Goal: Information Seeking & Learning: Learn about a topic

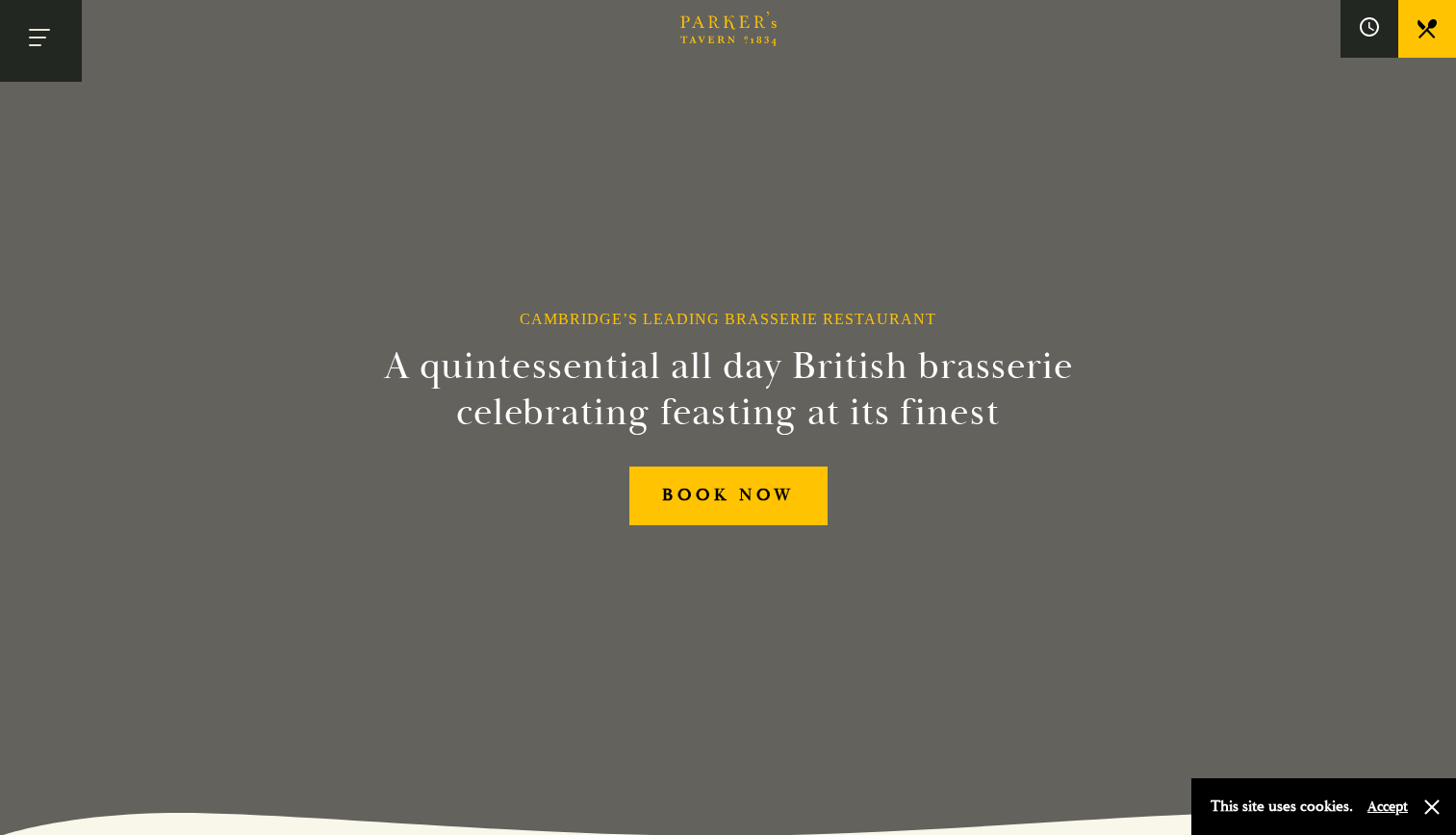
click at [42, 27] on button "Toggle navigation" at bounding box center [40, 40] width 82 height 82
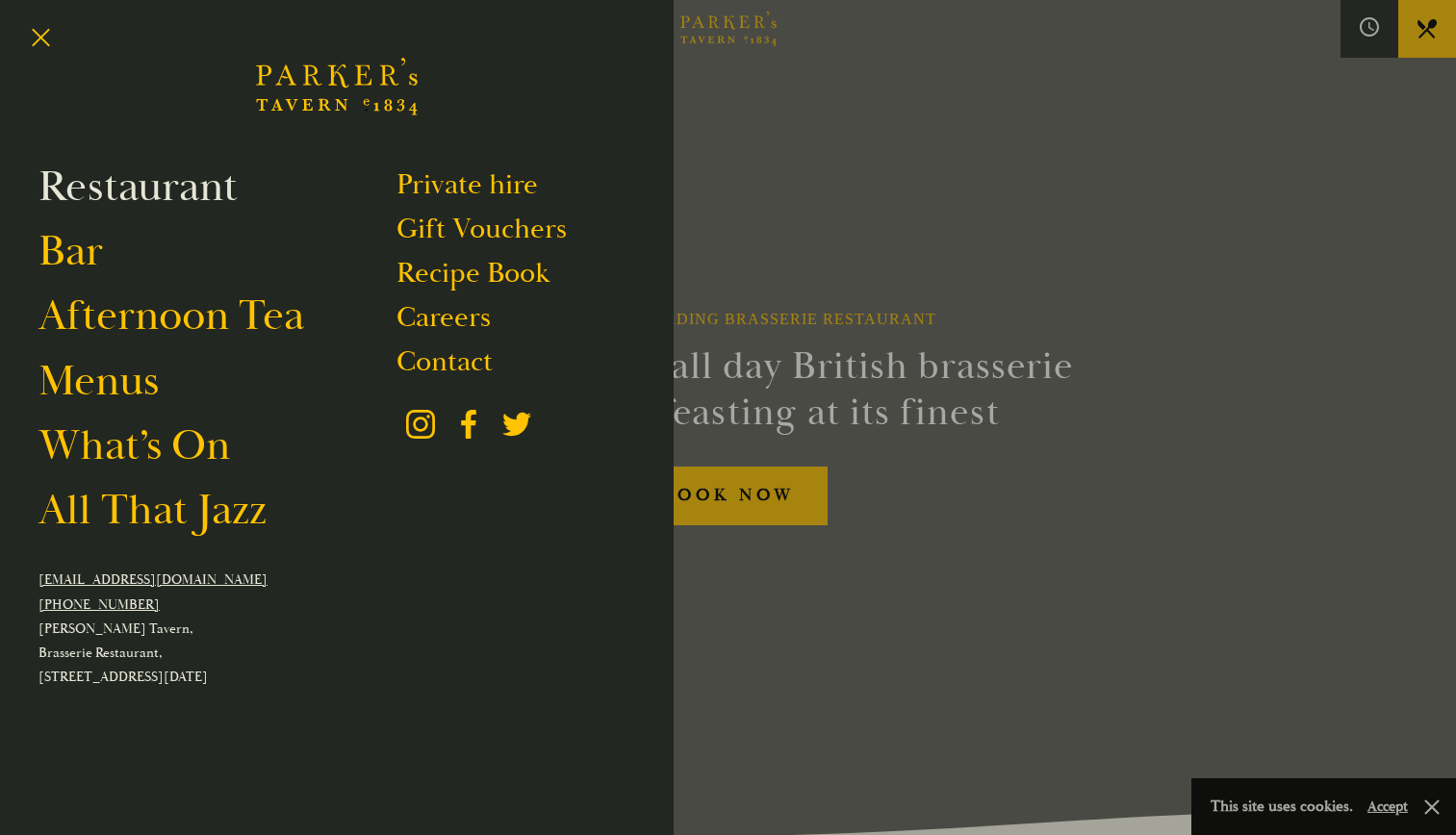
click at [185, 171] on link "Restaurant" at bounding box center [138, 187] width 200 height 54
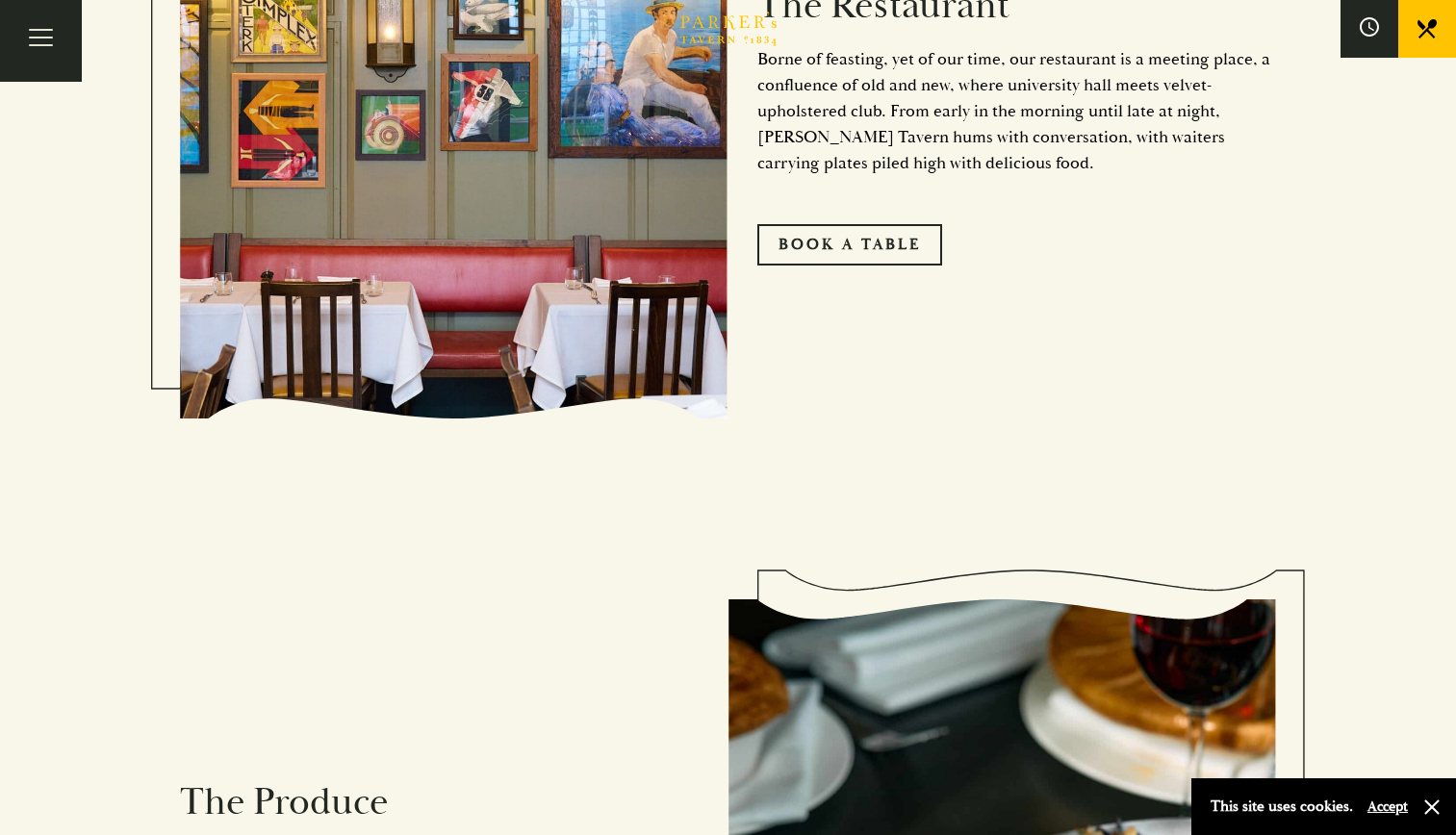
scroll to position [1831, 0]
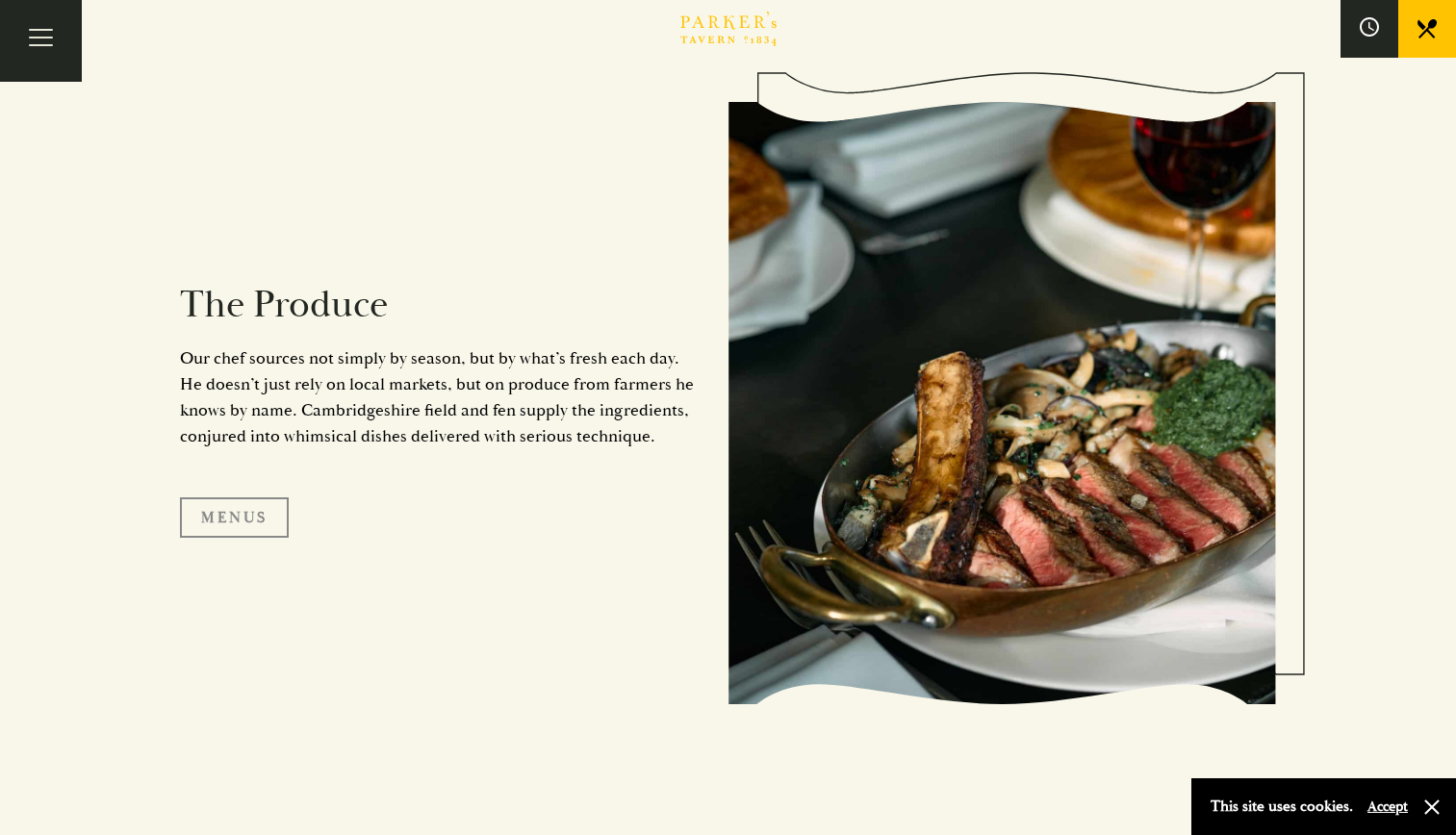
click at [216, 509] on link "Menus" at bounding box center [234, 518] width 109 height 40
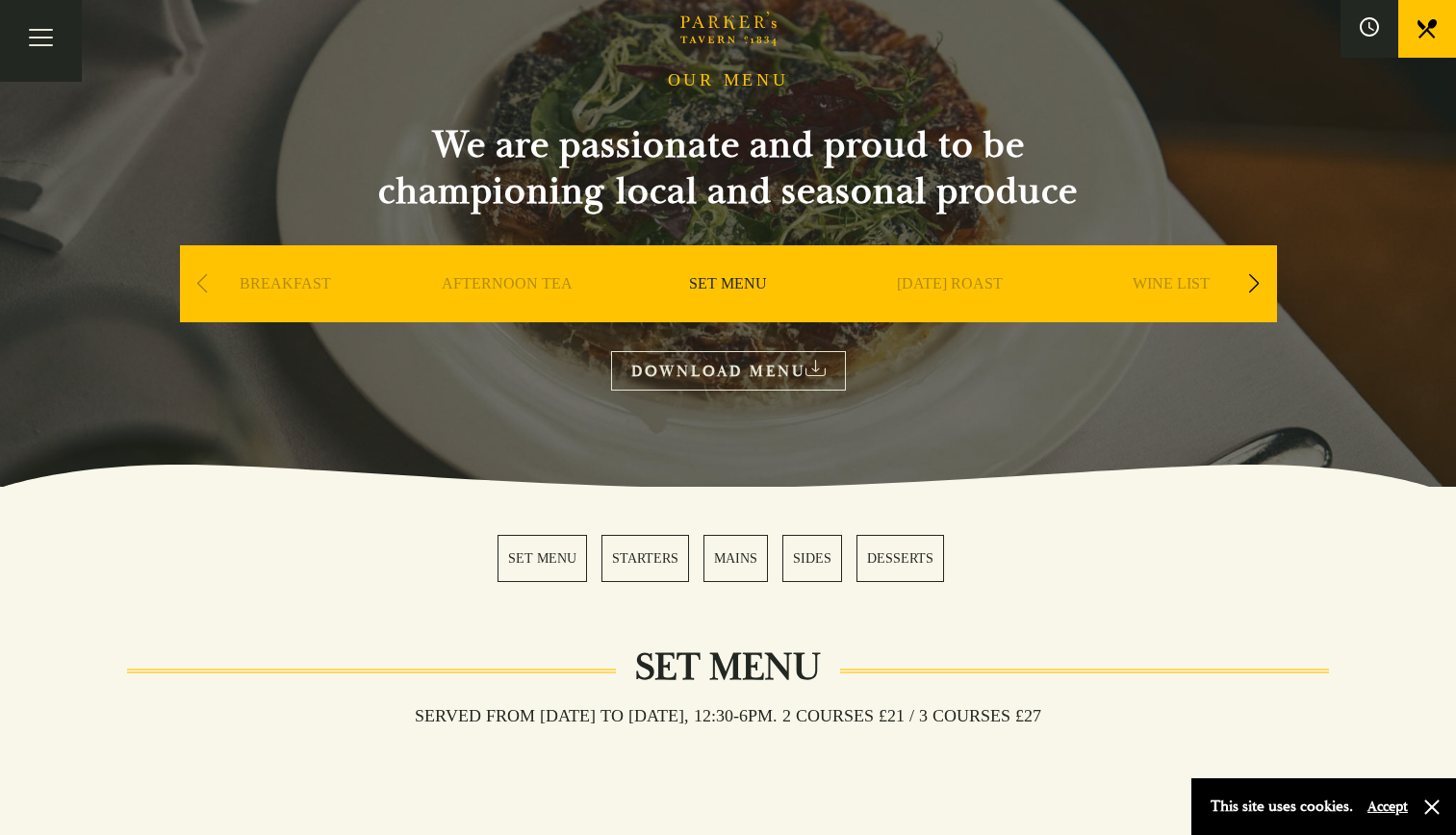
scroll to position [67, 0]
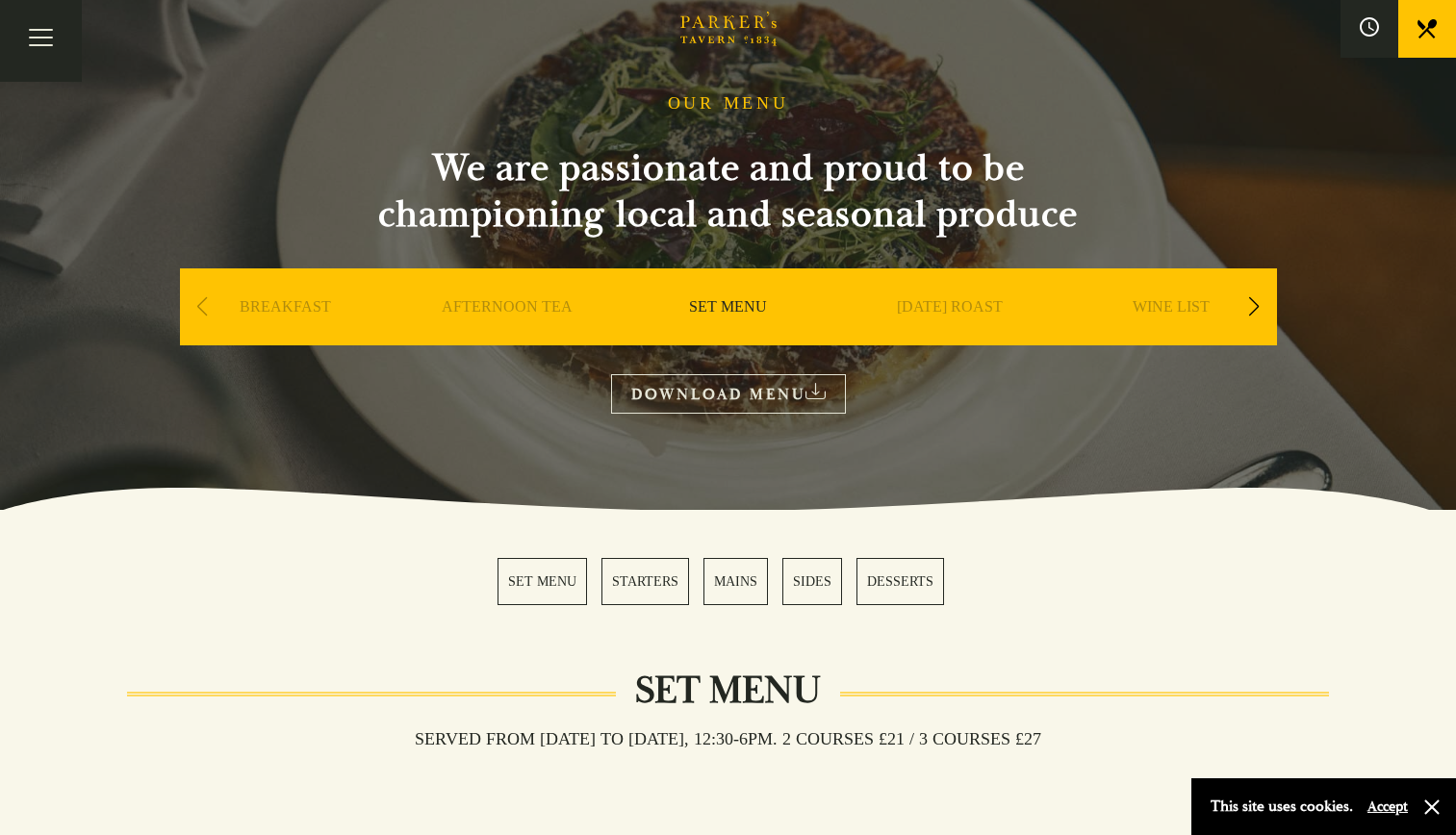
click at [1250, 317] on div "Next slide" at bounding box center [1254, 307] width 26 height 42
click at [1249, 311] on div "Next slide" at bounding box center [1254, 307] width 26 height 42
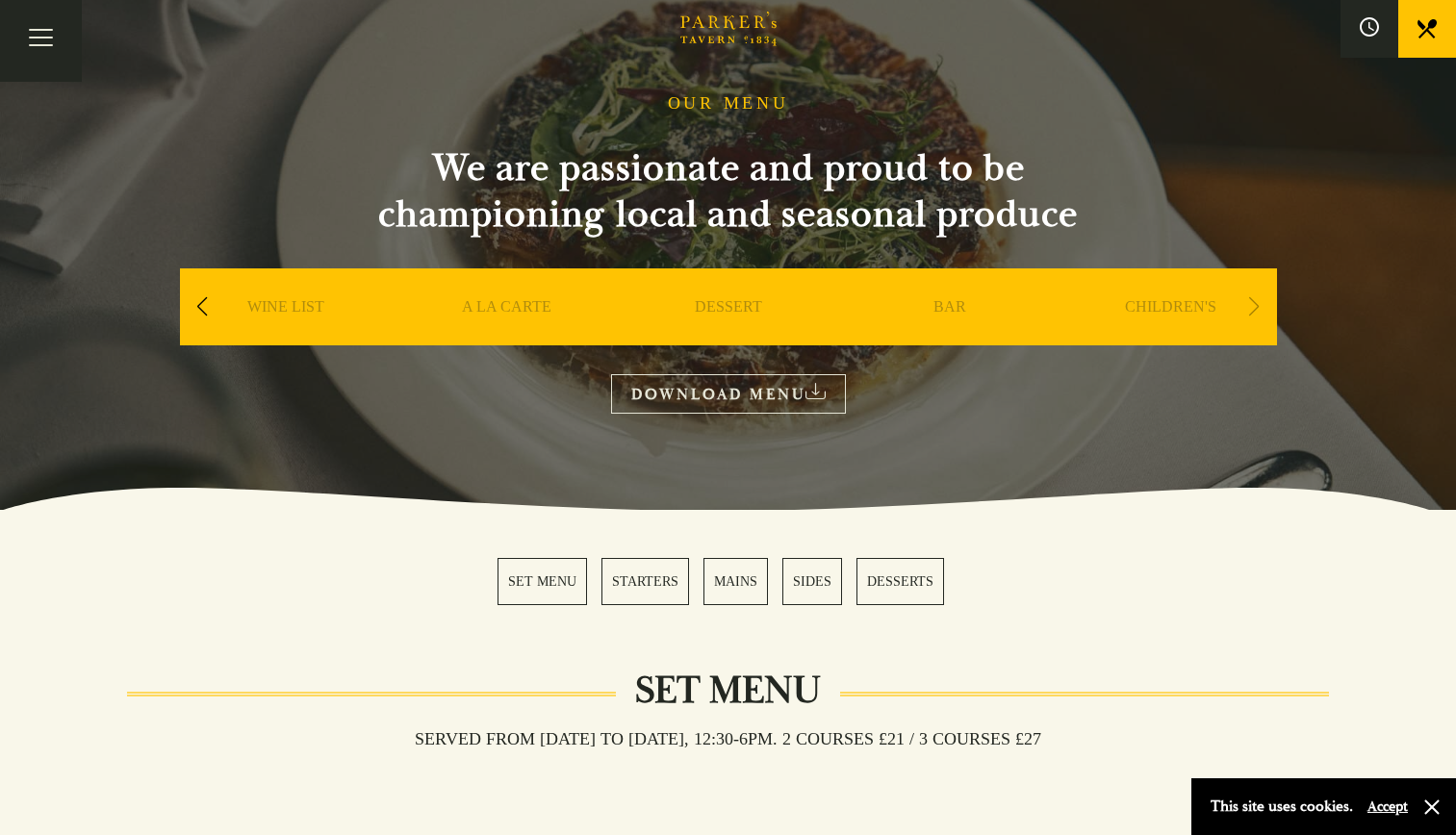
click at [1249, 311] on div "Next slide" at bounding box center [1254, 307] width 26 height 42
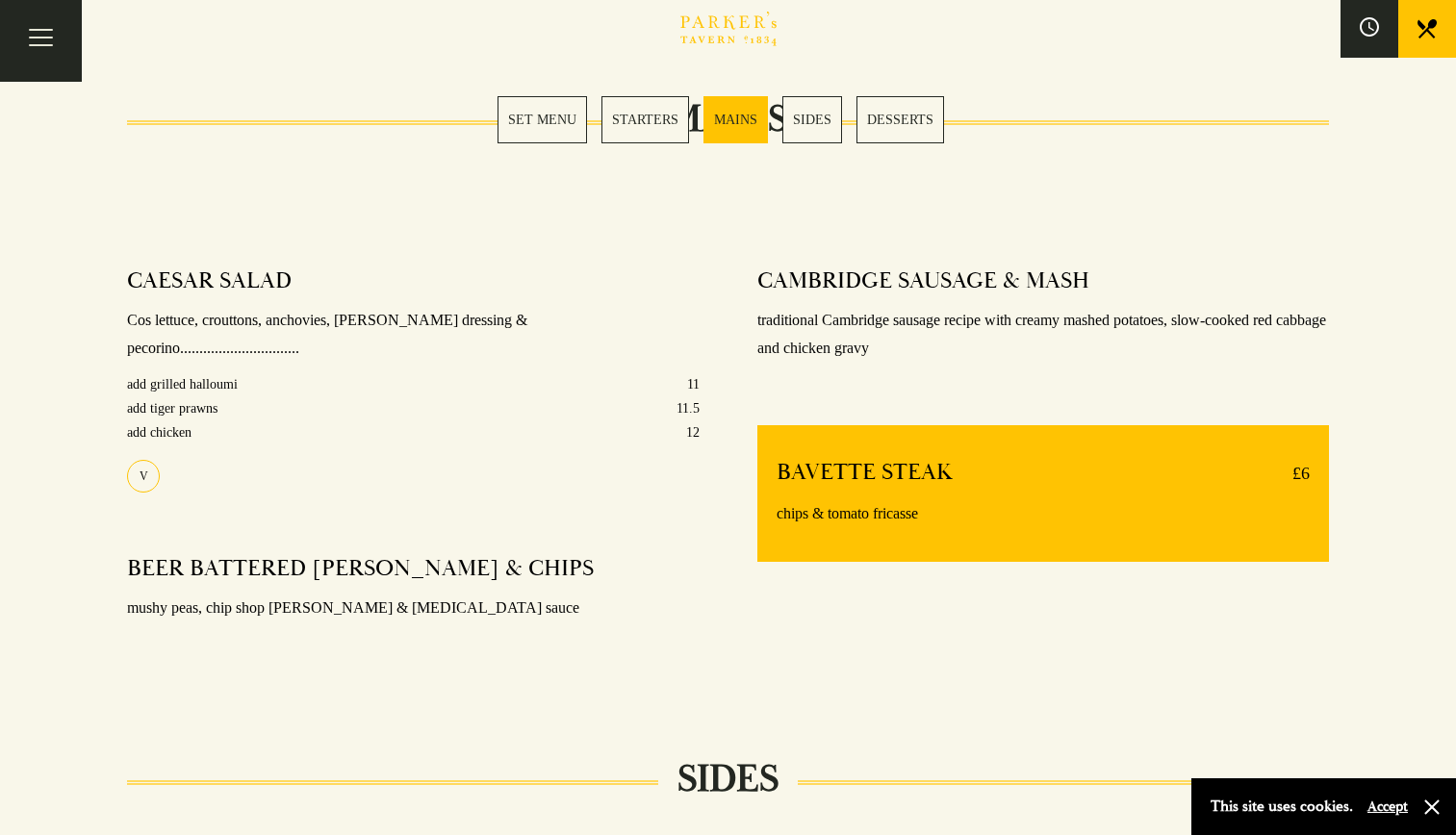
scroll to position [1434, 0]
